Goal: Use online tool/utility: Utilize a website feature to perform a specific function

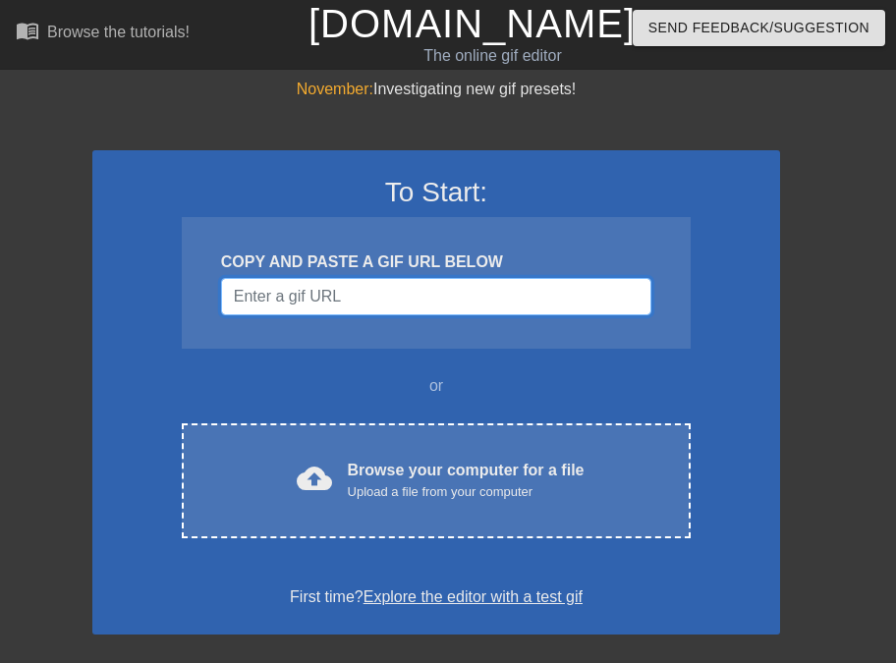
click at [381, 292] on input "Username" at bounding box center [436, 296] width 430 height 37
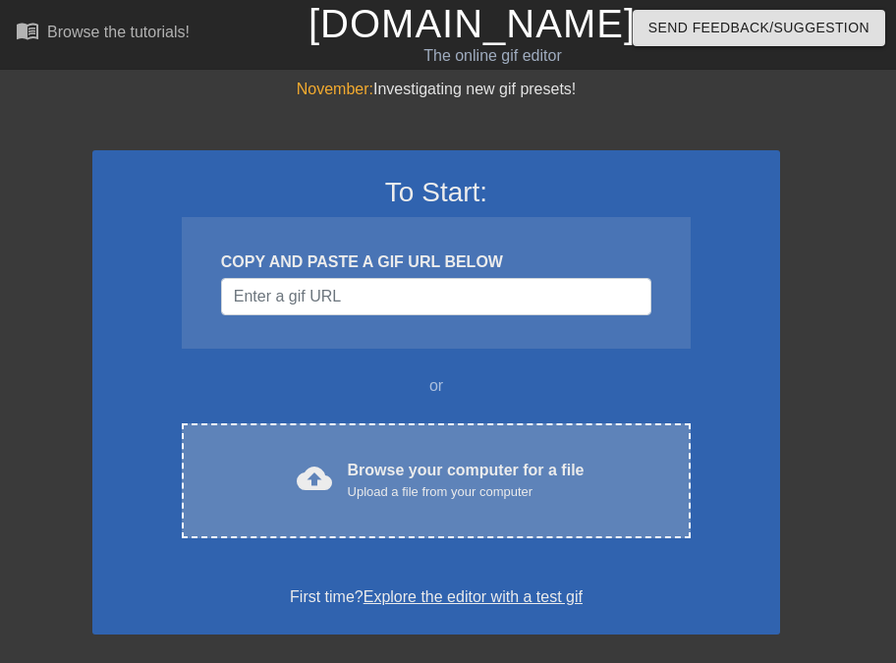
click at [457, 509] on div "cloud_upload Browse your computer for a file Upload a file from your computer C…" at bounding box center [436, 480] width 509 height 115
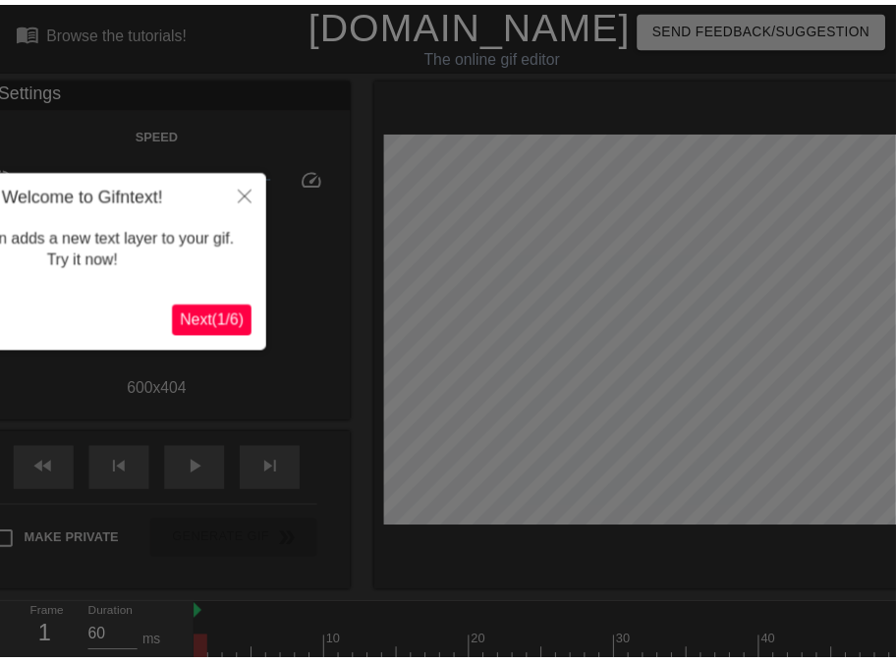
scroll to position [47, 0]
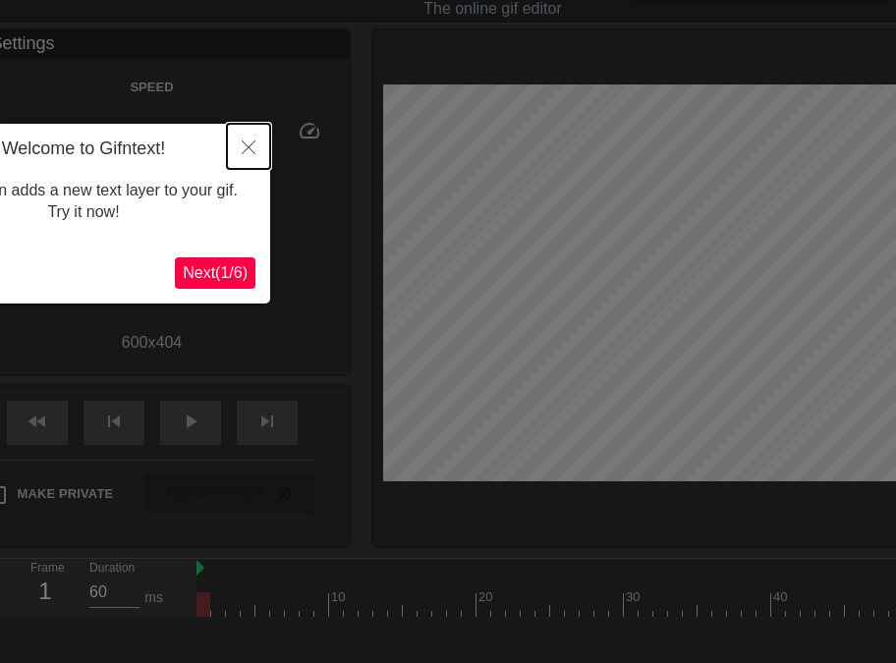
click at [259, 142] on button "Close" at bounding box center [248, 146] width 43 height 45
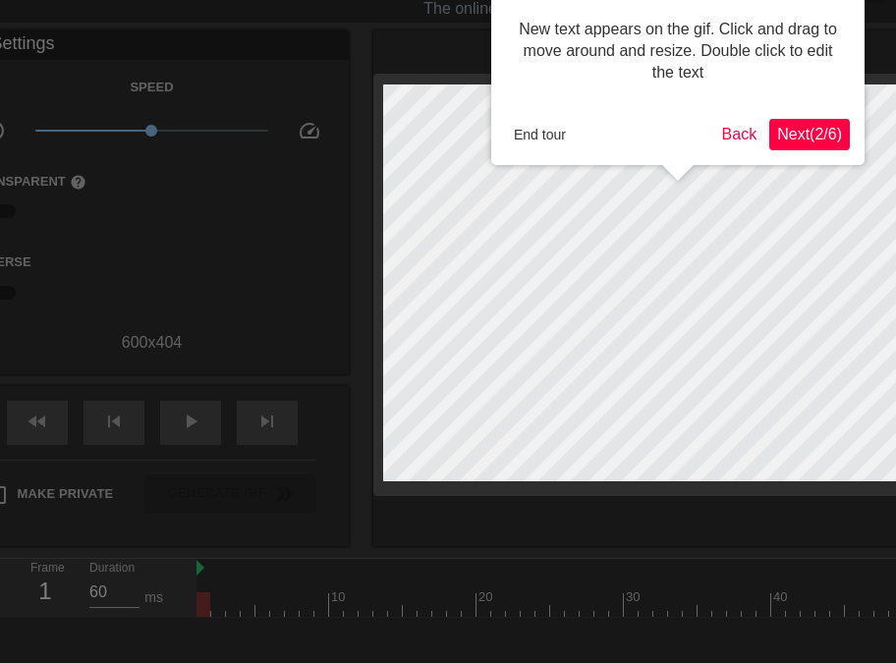
scroll to position [0, 0]
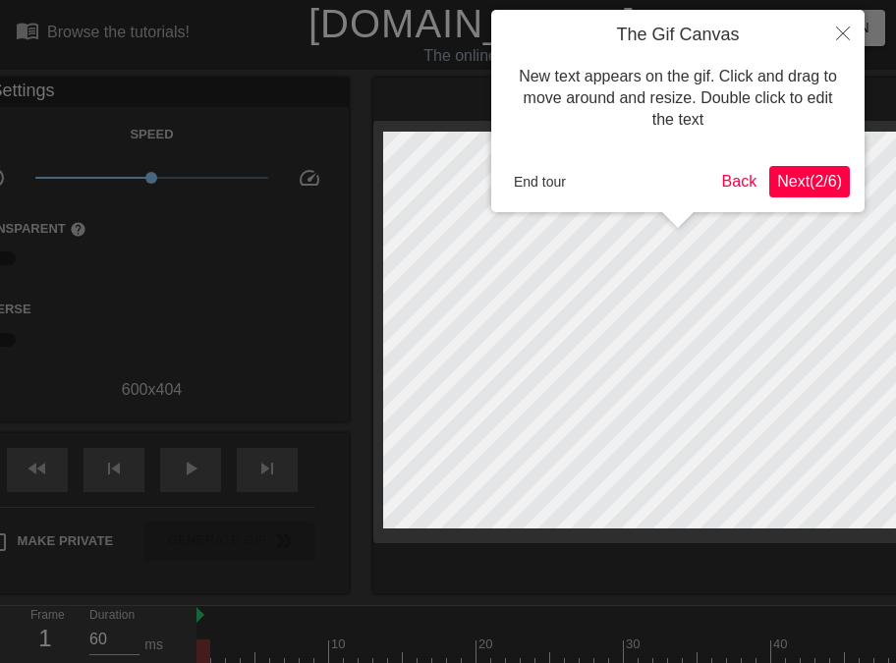
click at [811, 180] on span "Next ( 2 / 6 )" at bounding box center [809, 181] width 65 height 17
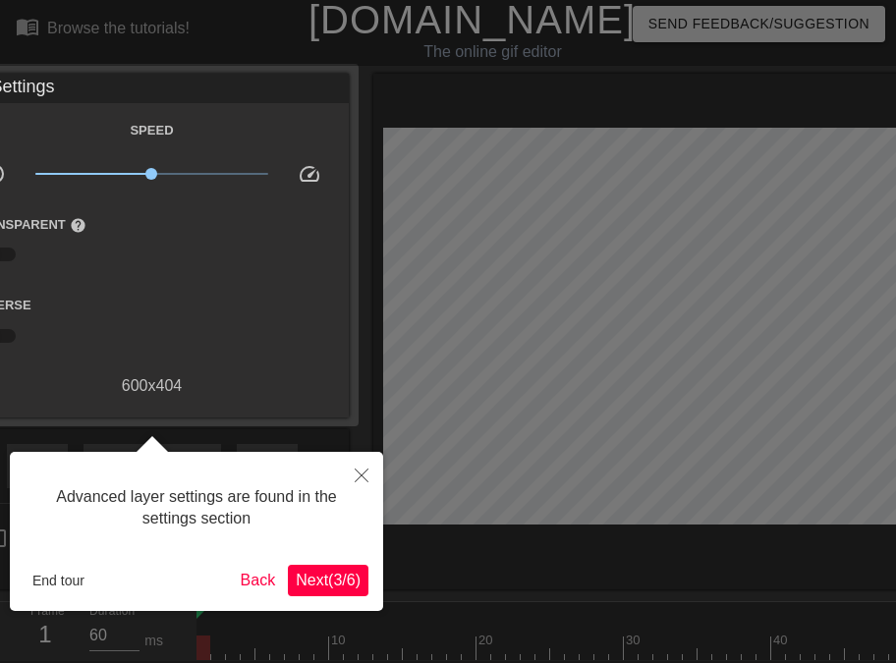
scroll to position [47, 0]
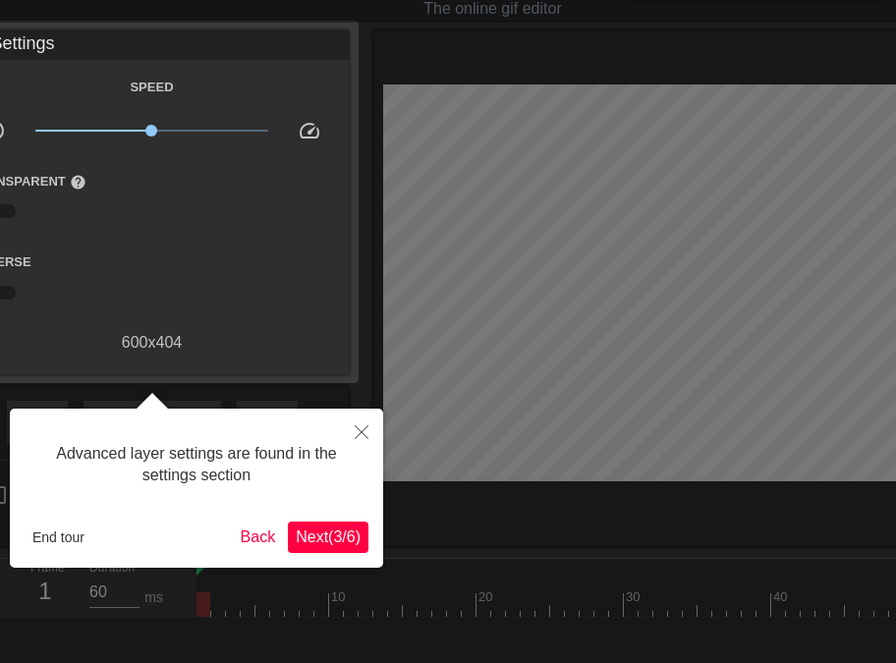
click at [327, 534] on span "Next ( 3 / 6 )" at bounding box center [328, 536] width 65 height 17
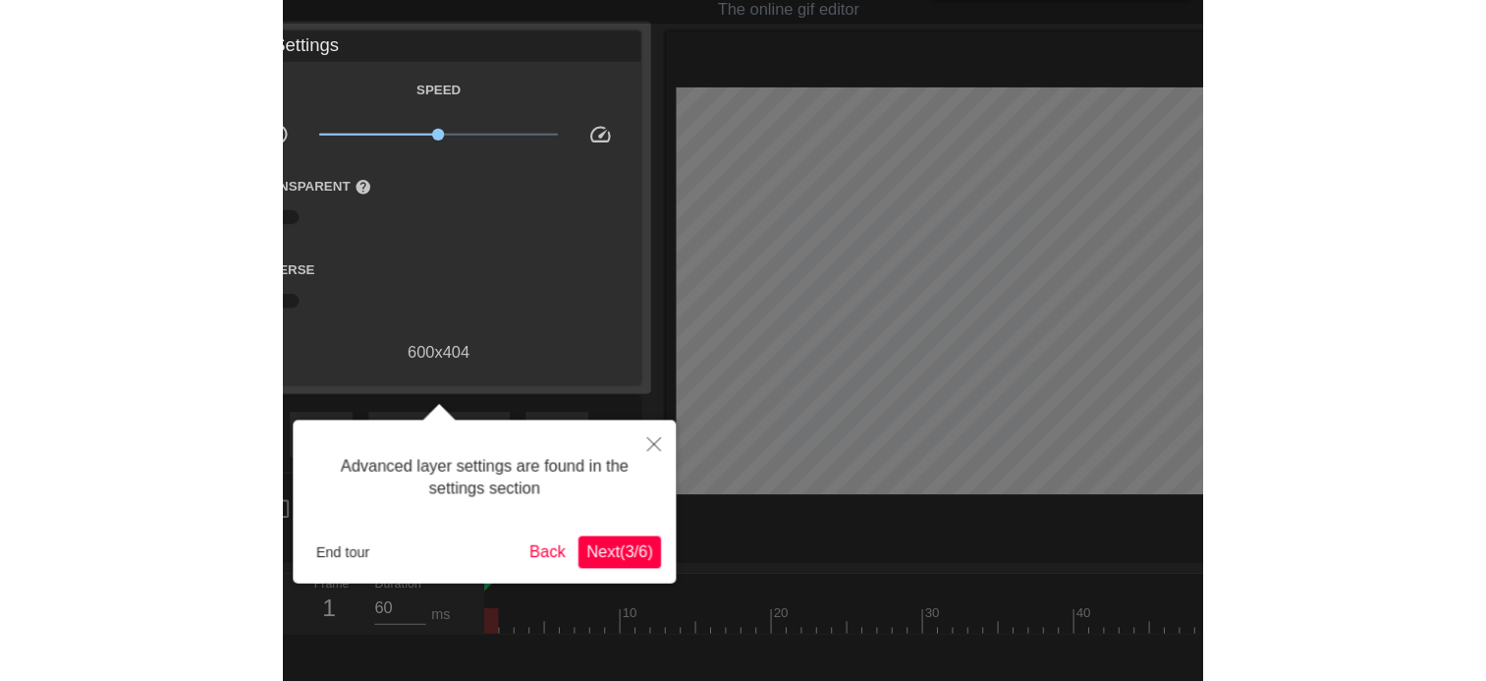
scroll to position [16, 0]
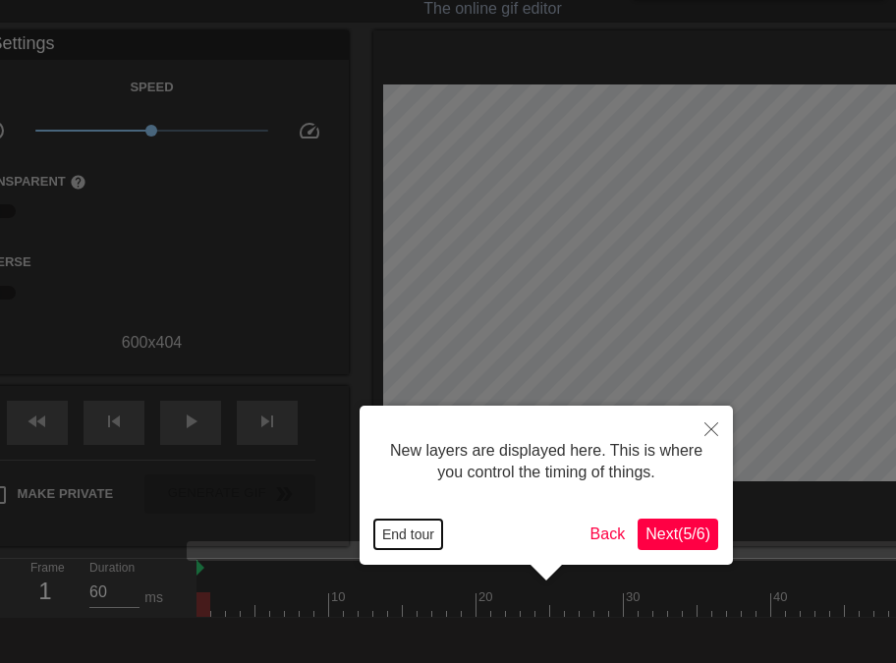
click at [400, 534] on button "End tour" at bounding box center [408, 534] width 68 height 29
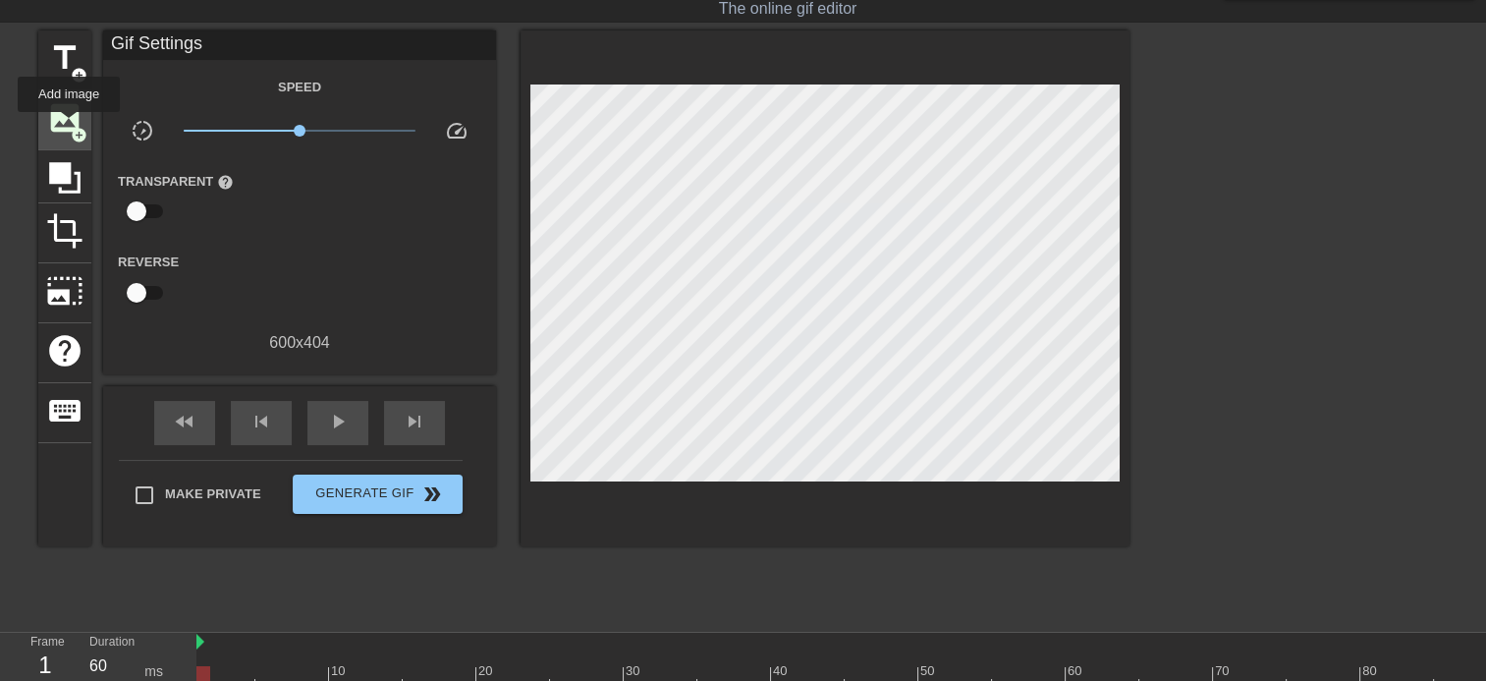
click at [69, 126] on span "image" at bounding box center [64, 117] width 37 height 37
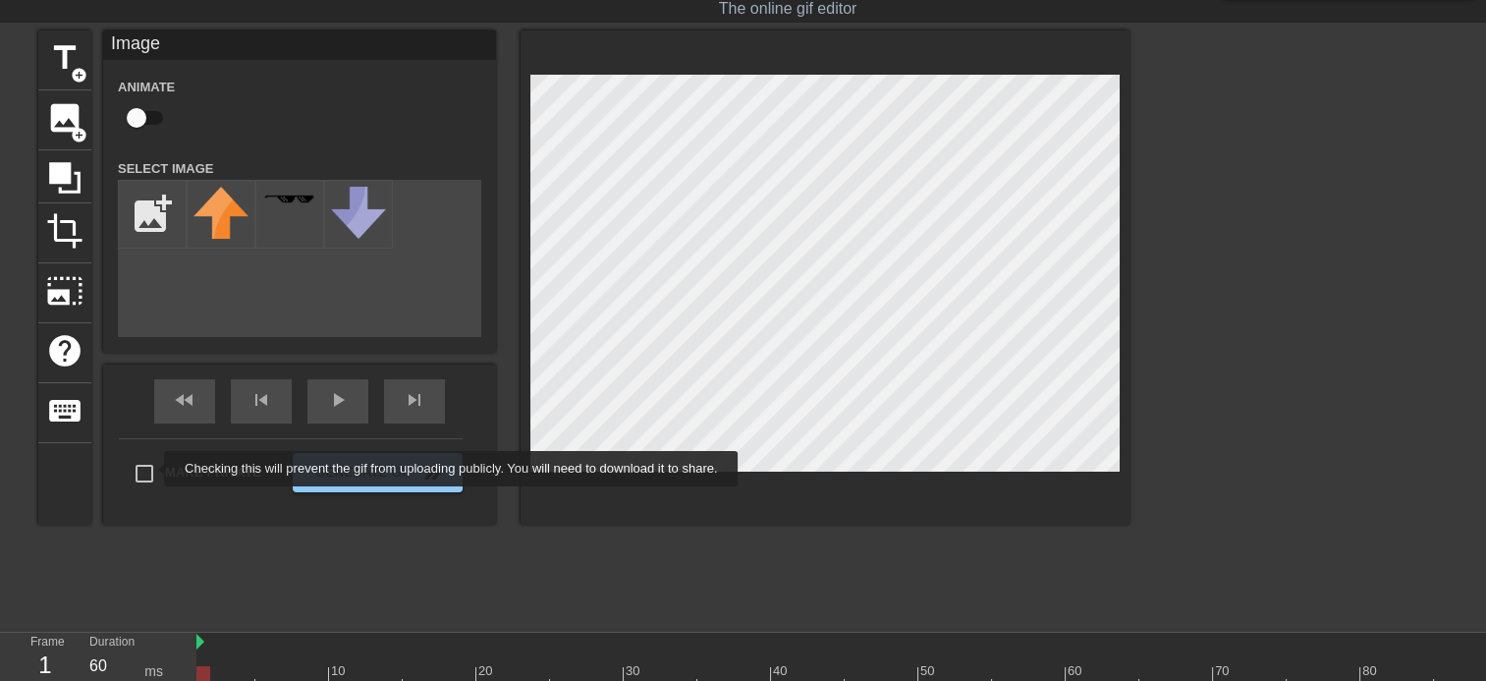
click at [149, 469] on div "Make Private Generate Gif double_arrow" at bounding box center [291, 477] width 344 height 78
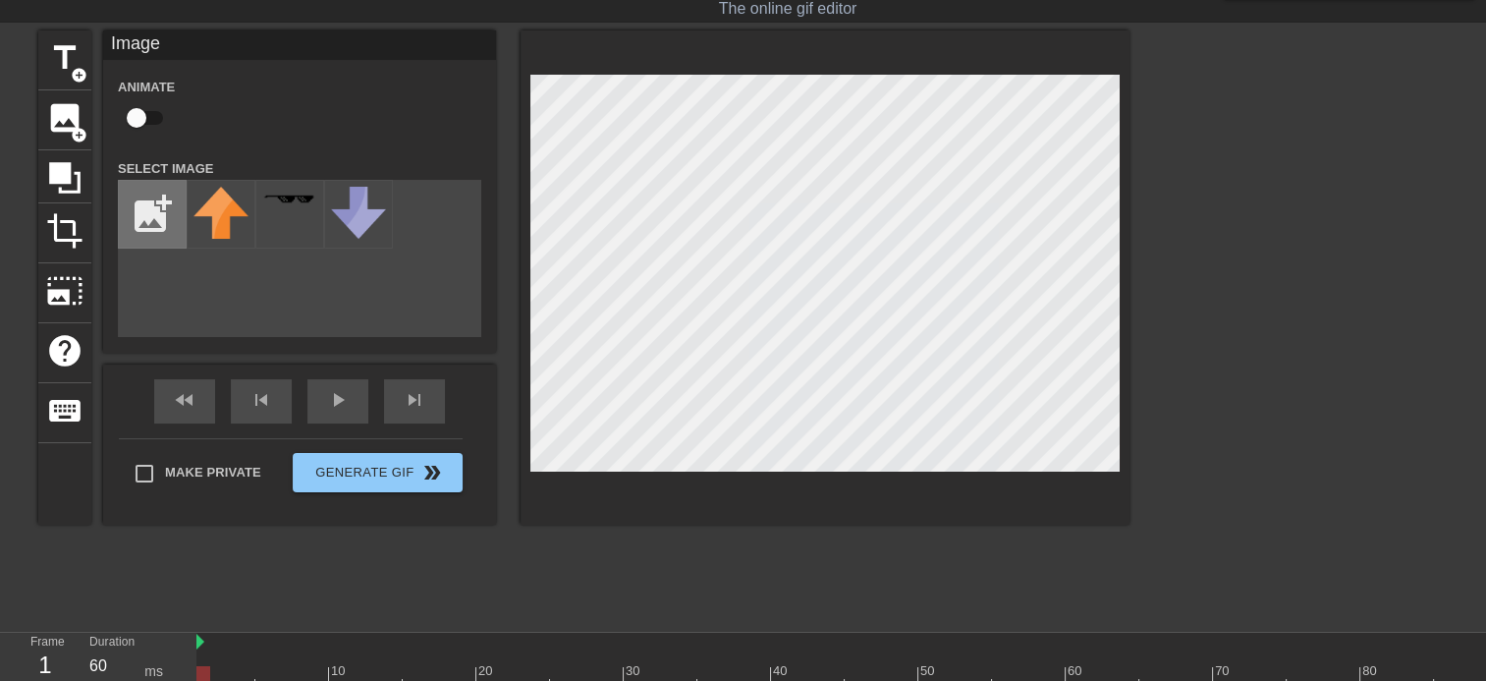
click at [155, 215] on input "file" at bounding box center [152, 214] width 67 height 67
type input "C:\fakepath\Untitled61_20250926210312.png"
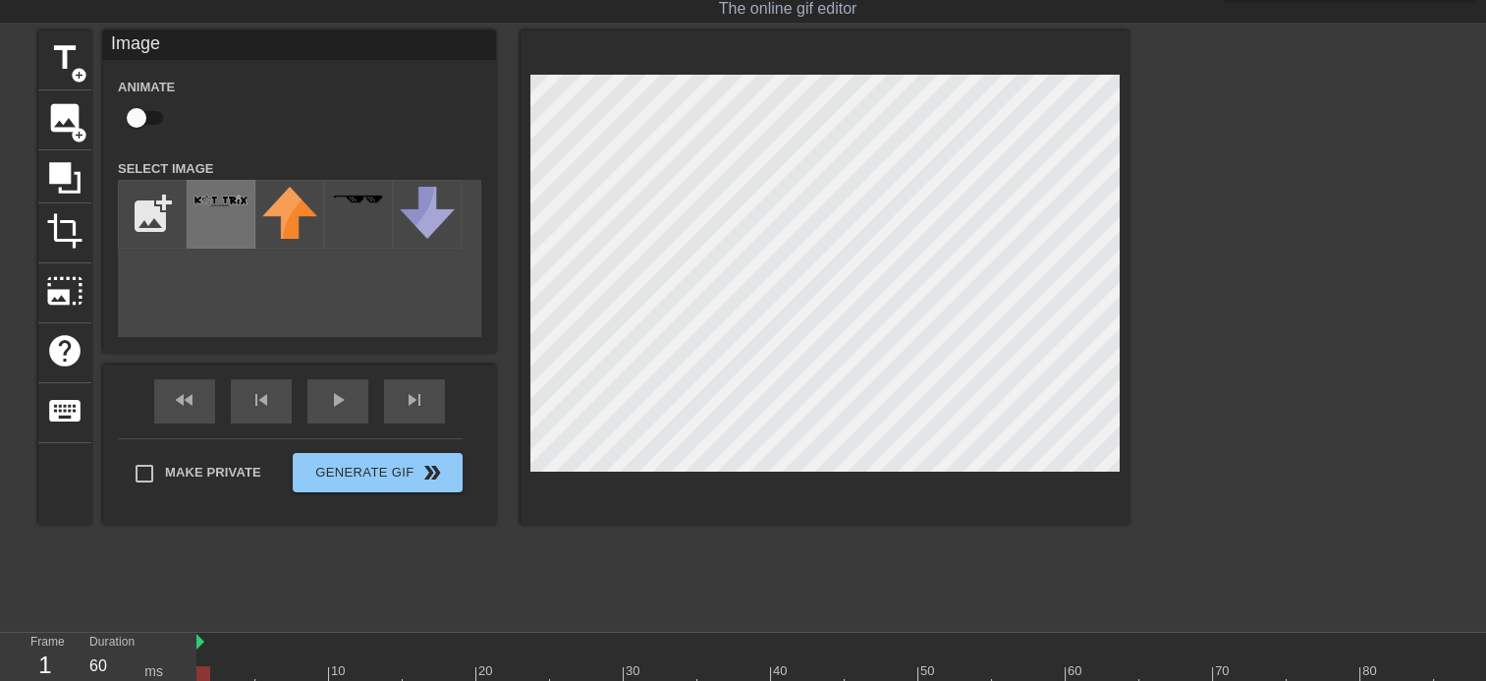
click at [234, 218] on div at bounding box center [221, 214] width 69 height 69
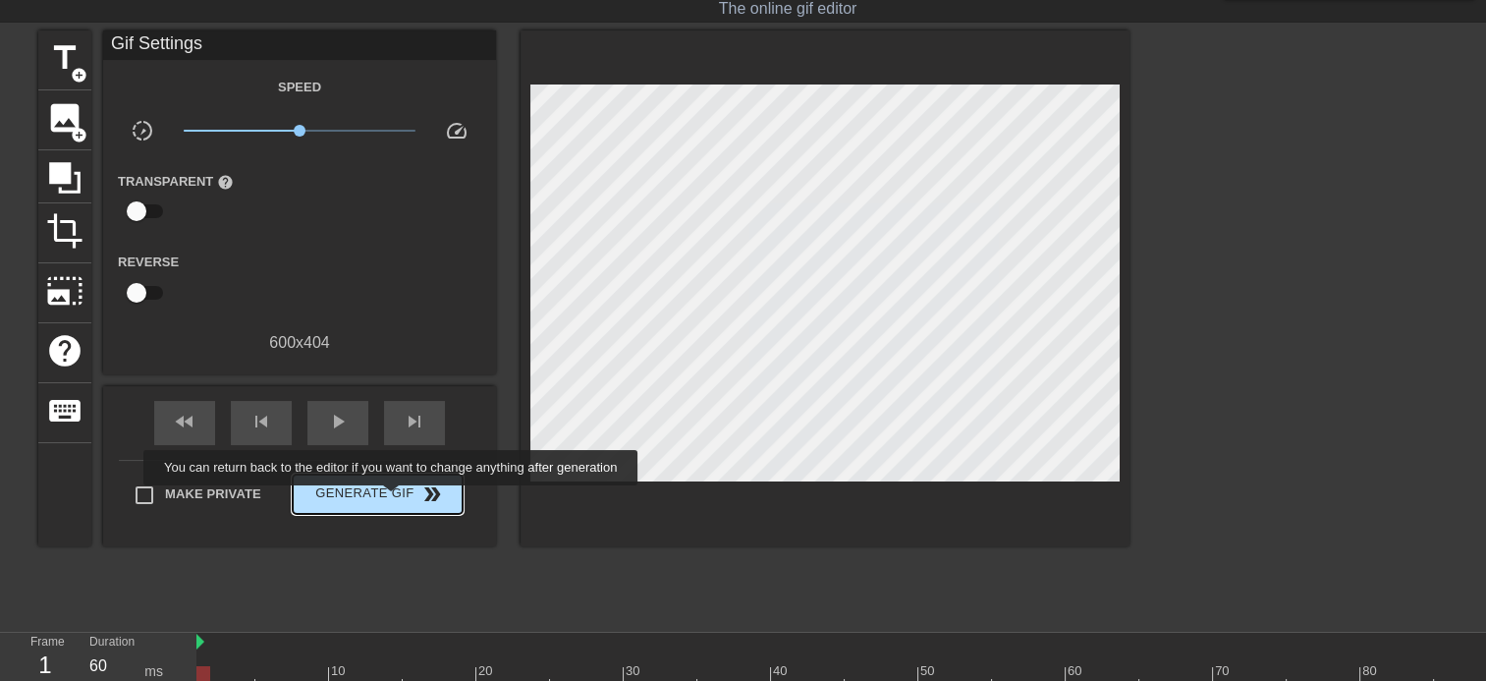
click at [389, 491] on span "Generate Gif double_arrow" at bounding box center [378, 494] width 154 height 24
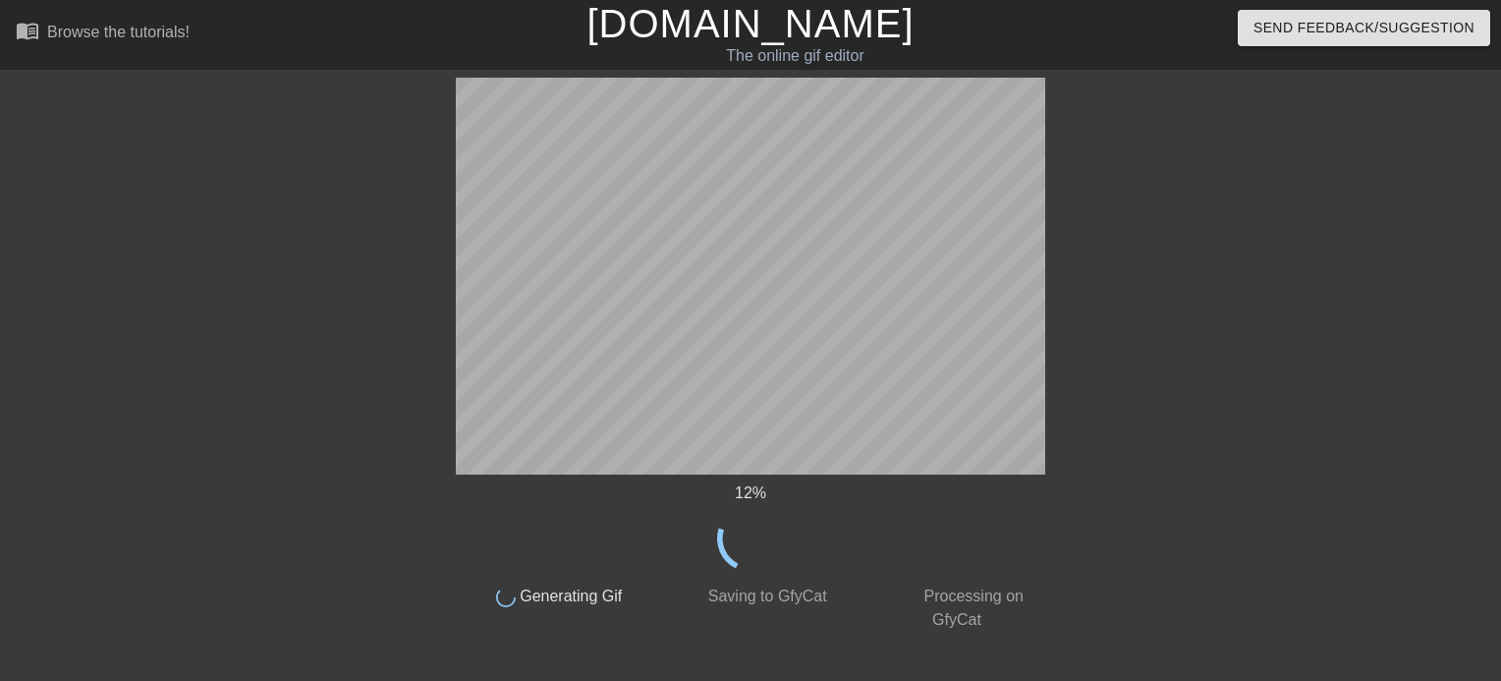
click at [787, 544] on div "12 %" at bounding box center [750, 526] width 589 height 90
click at [895, 402] on div at bounding box center [1216, 372] width 295 height 589
click at [839, 531] on div "20 %" at bounding box center [750, 526] width 589 height 90
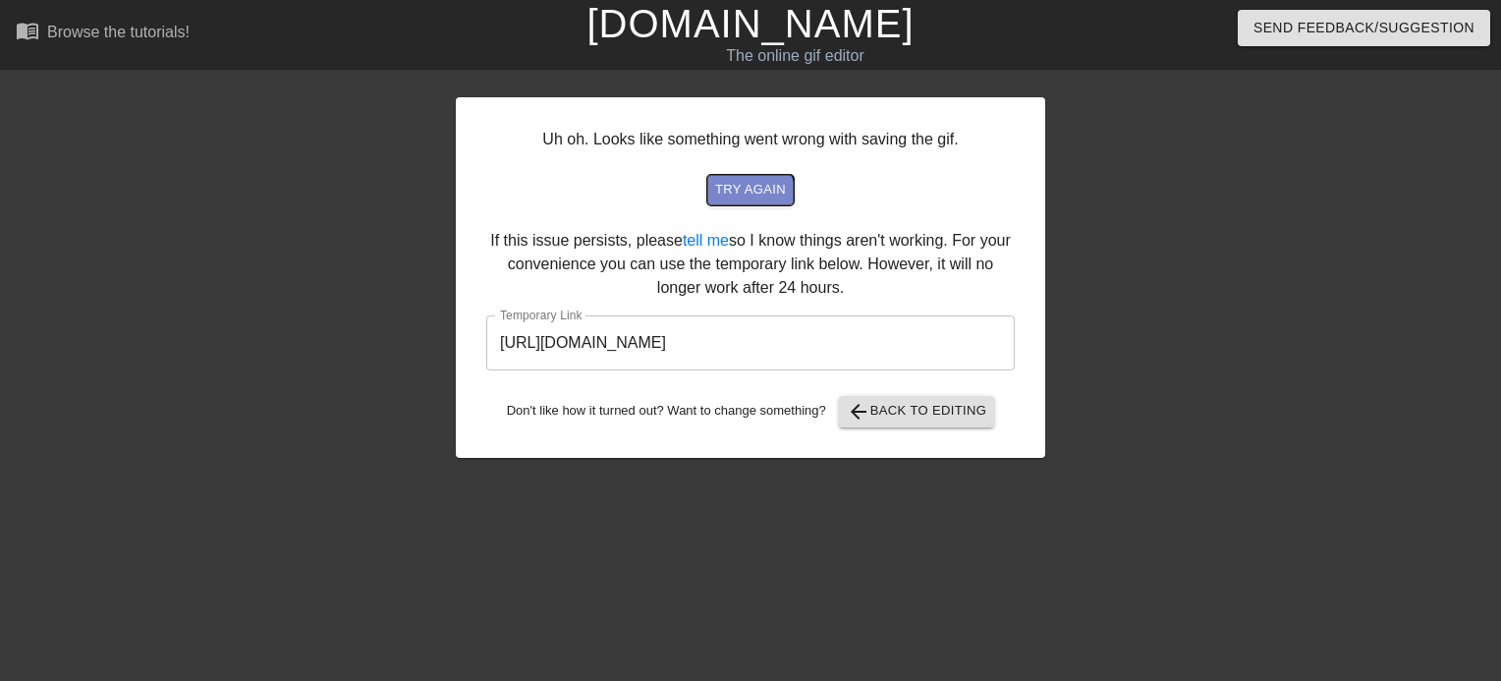
click at [740, 200] on button "try again" at bounding box center [750, 190] width 86 height 30
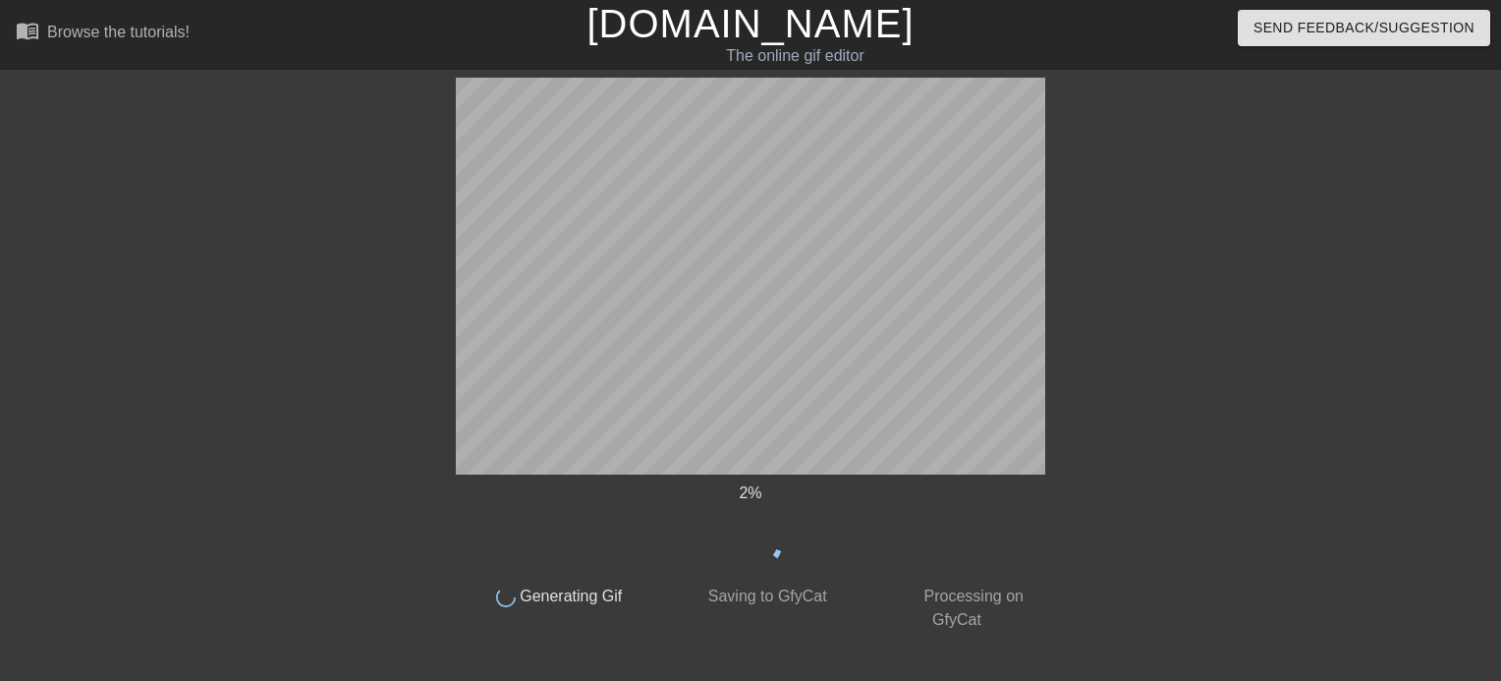
click at [888, 543] on div "2 %" at bounding box center [750, 526] width 589 height 90
click at [895, 377] on div "62 % done Generating Gif done Saving to GfyCat done Processing on GfyCat title …" at bounding box center [750, 372] width 1501 height 589
click at [888, 536] on div "72 %" at bounding box center [750, 526] width 589 height 90
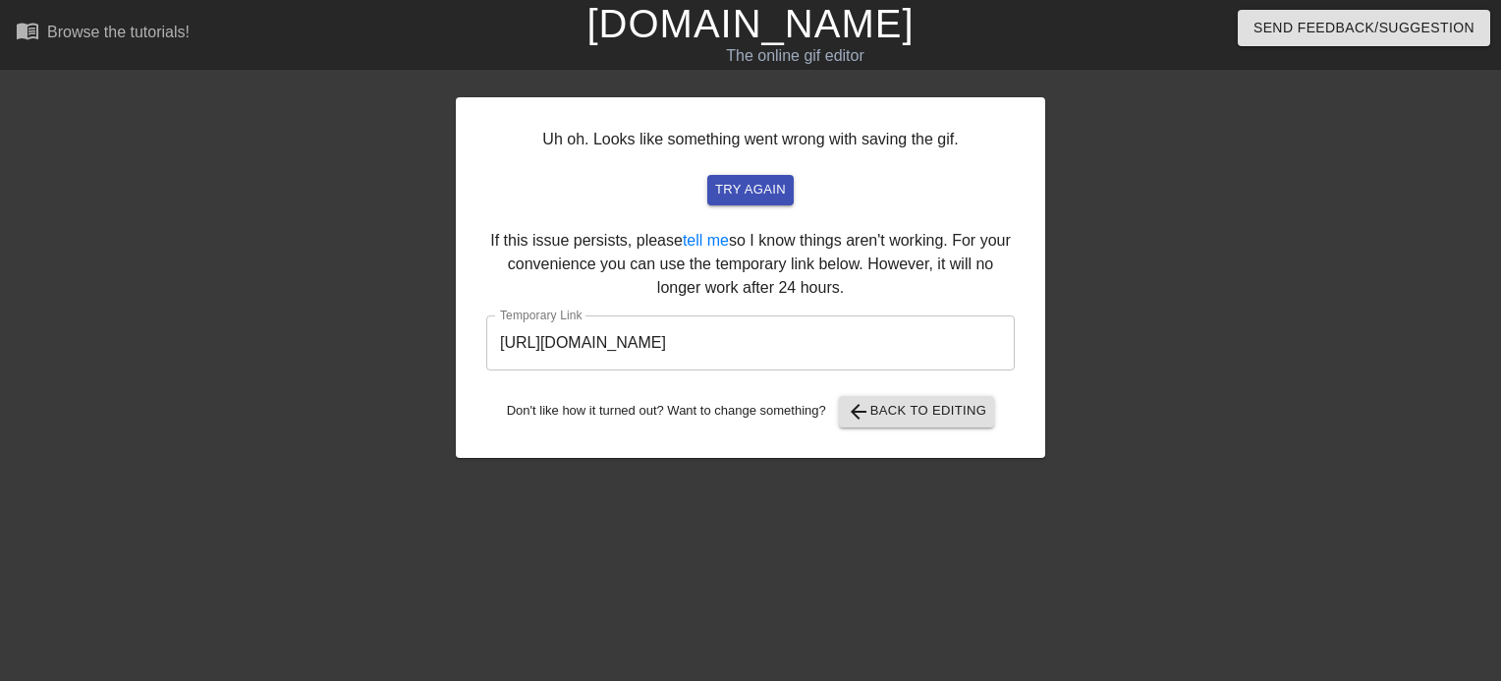
click at [380, 242] on div at bounding box center [284, 372] width 295 height 589
